Goal: Task Accomplishment & Management: Use online tool/utility

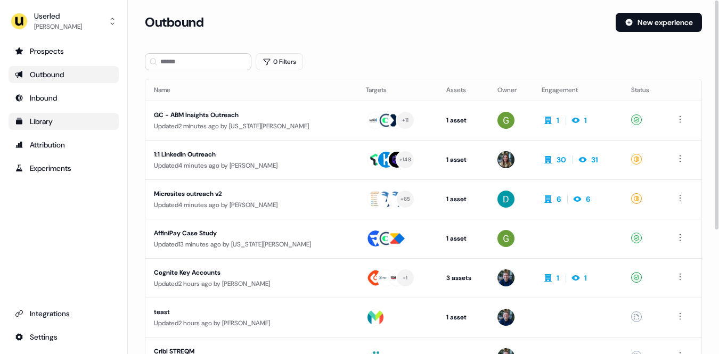
click at [28, 117] on div "Library" at bounding box center [64, 121] width 98 height 11
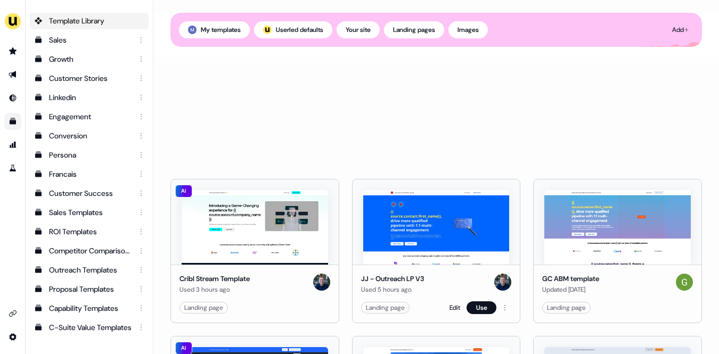
scroll to position [299, 0]
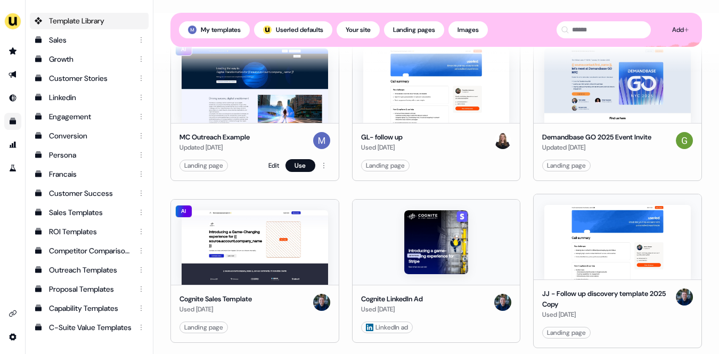
click at [261, 163] on div "Landing page Edit Use" at bounding box center [255, 165] width 151 height 13
click at [273, 164] on link "Edit" at bounding box center [274, 165] width 11 height 11
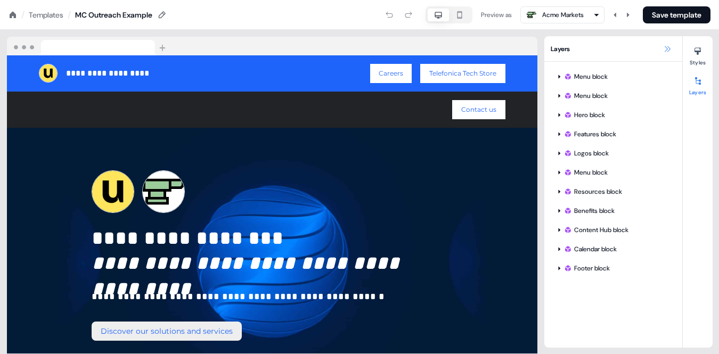
click at [668, 50] on icon at bounding box center [667, 49] width 9 height 9
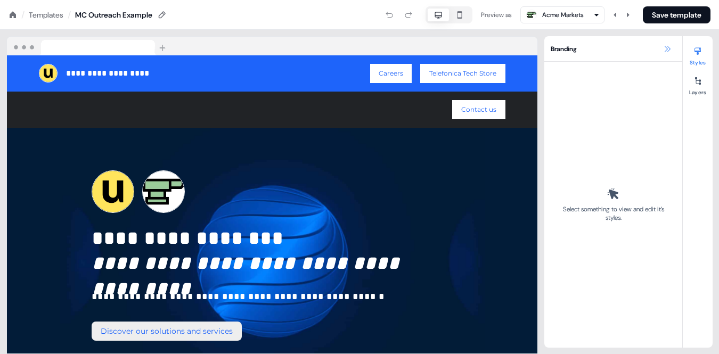
click at [668, 50] on icon at bounding box center [667, 49] width 9 height 9
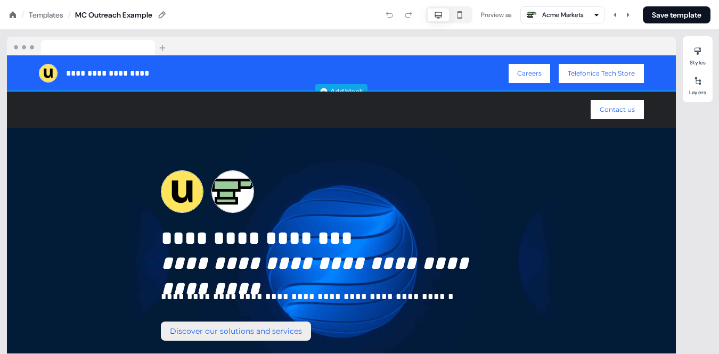
click at [343, 86] on div "Add block" at bounding box center [346, 91] width 33 height 11
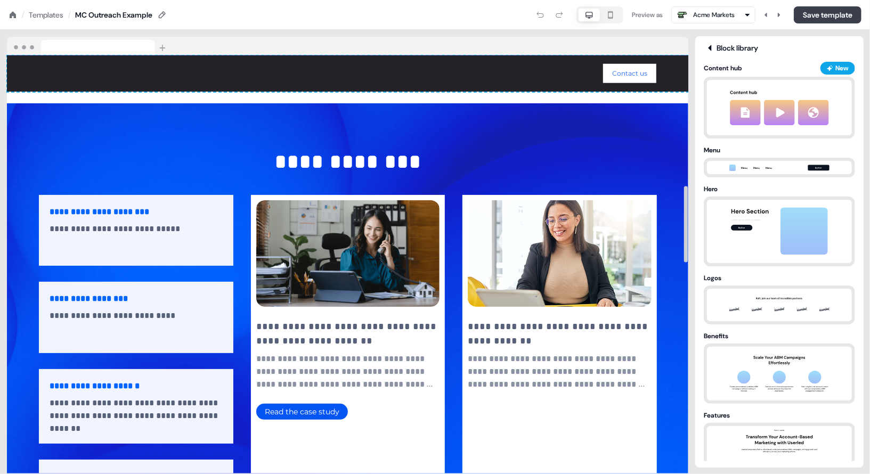
click at [848, 15] on button "Save template" at bounding box center [828, 14] width 68 height 17
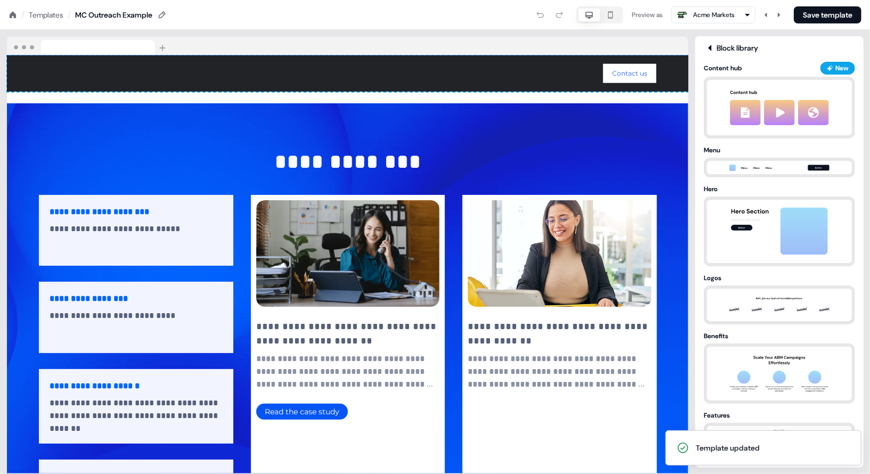
click at [14, 14] on icon at bounding box center [13, 14] width 6 height 6
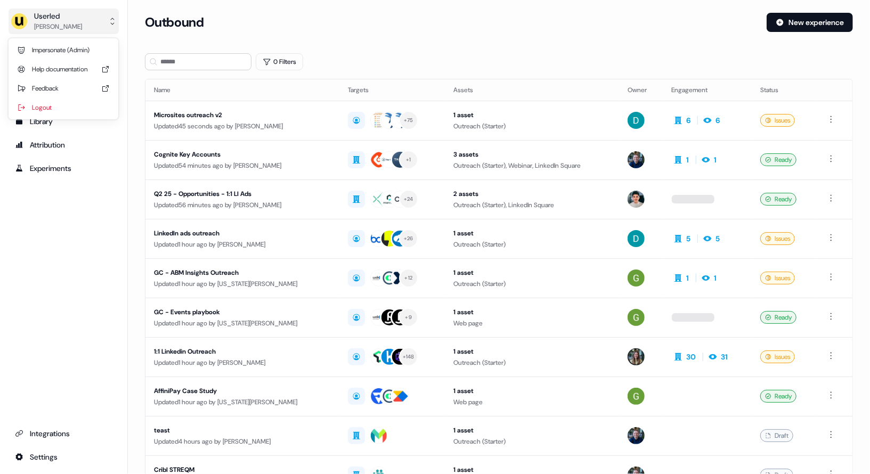
click at [42, 19] on div "Userled" at bounding box center [58, 16] width 48 height 11
click at [64, 56] on div "Impersonate (Admin)" at bounding box center [63, 49] width 101 height 19
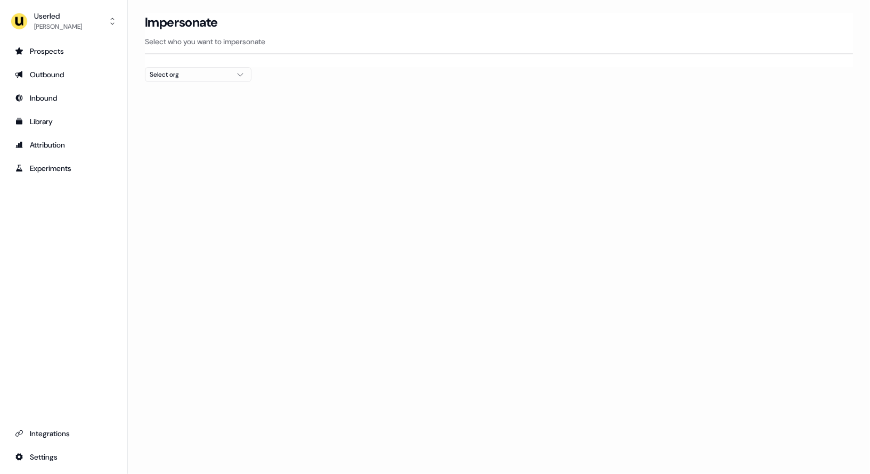
click at [192, 76] on div "Select org" at bounding box center [190, 74] width 80 height 11
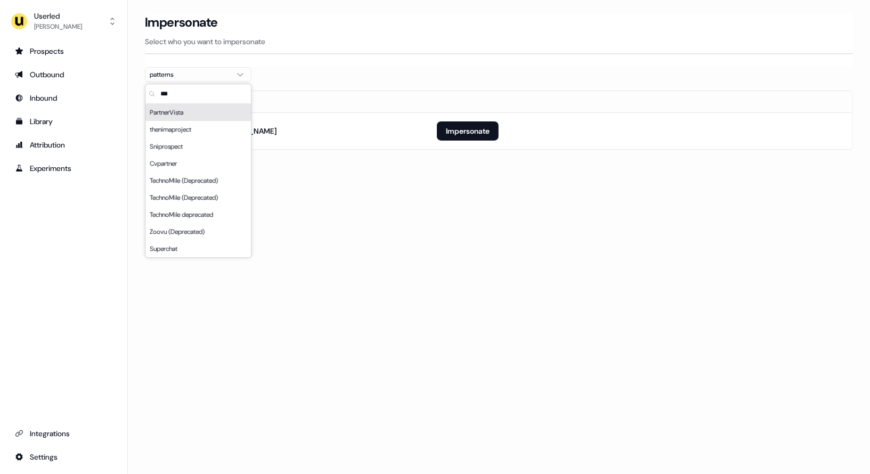
type input "***"
click at [174, 122] on div "thenimaproject" at bounding box center [197, 129] width 105 height 17
click at [183, 113] on div "PartnerVista" at bounding box center [197, 112] width 105 height 17
click at [453, 257] on div "Loading... Impersonate Select who you want to impersonate PartnerVista Email ho…" at bounding box center [499, 237] width 742 height 474
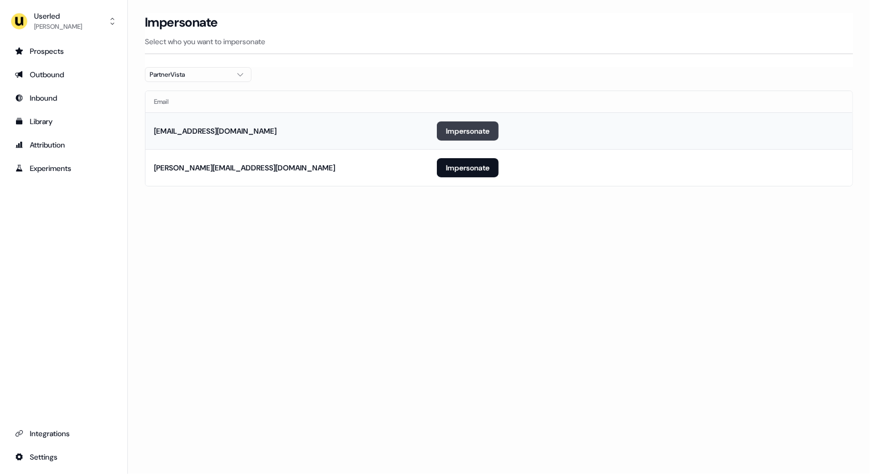
click at [453, 127] on button "Impersonate" at bounding box center [468, 130] width 62 height 19
